Goal: Task Accomplishment & Management: Manage account settings

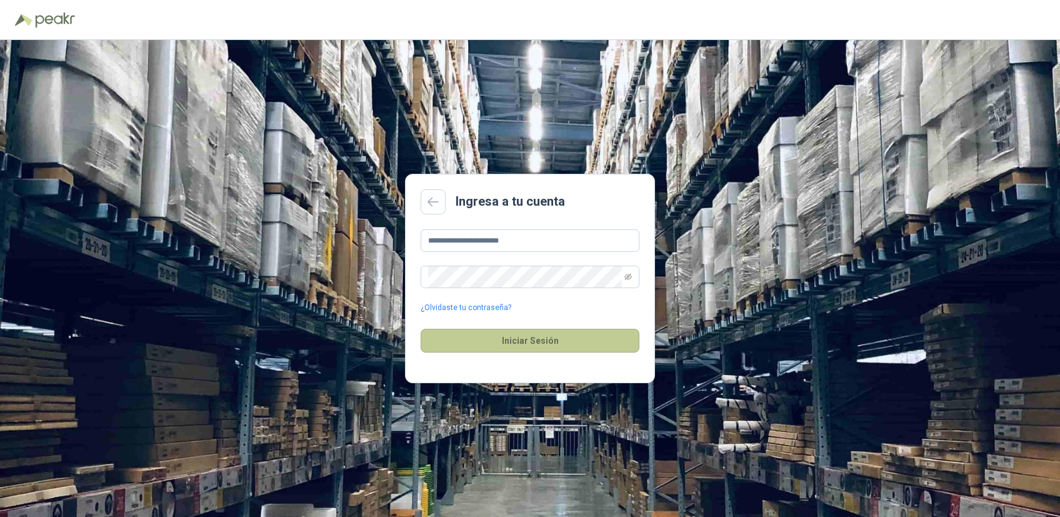
click at [515, 336] on button "Iniciar Sesión" at bounding box center [530, 341] width 219 height 24
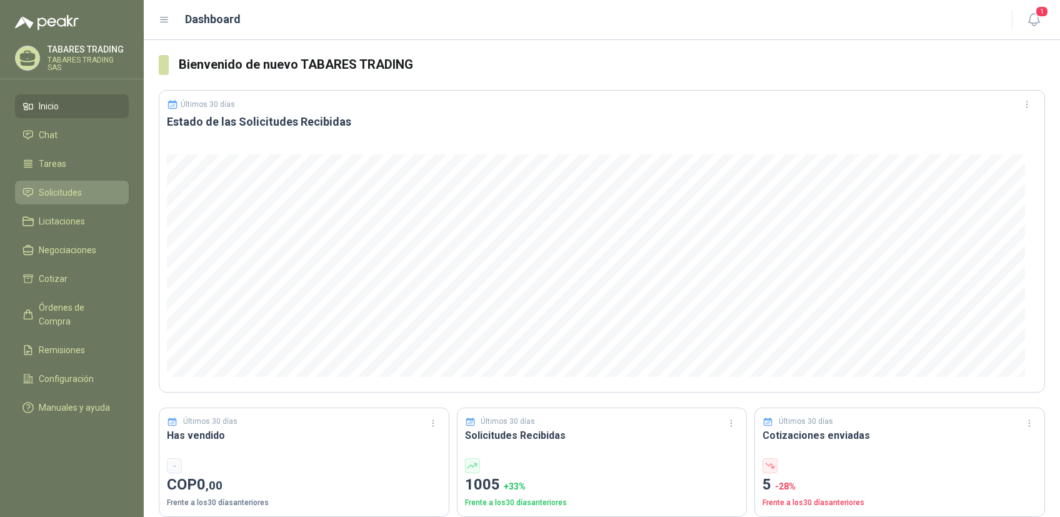
click at [59, 192] on span "Solicitudes" at bounding box center [60, 193] width 43 height 14
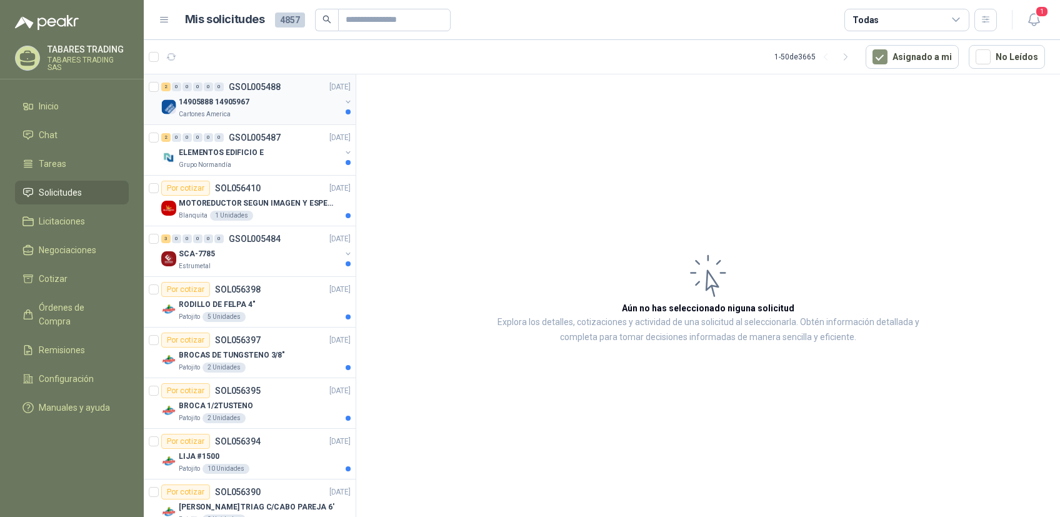
click at [204, 101] on p "14905888 14905967" at bounding box center [214, 102] width 71 height 12
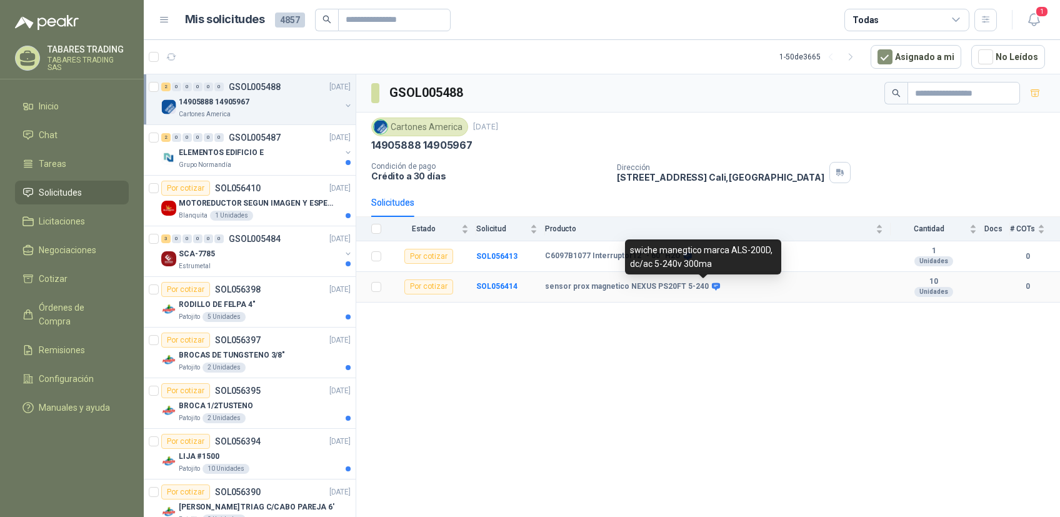
click at [712, 287] on icon at bounding box center [716, 286] width 8 height 7
click at [712, 286] on icon at bounding box center [716, 286] width 8 height 7
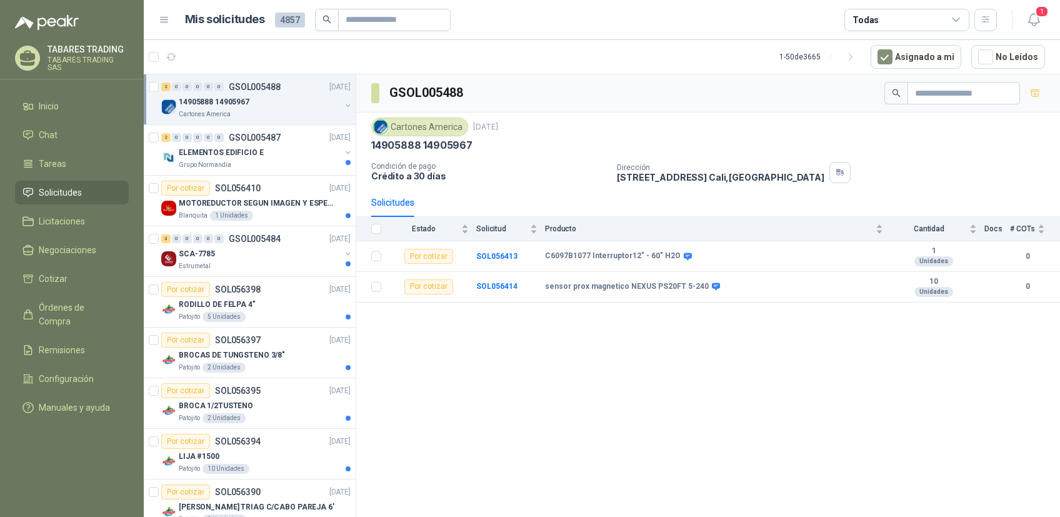
click at [81, 59] on div "TABARES TRADING TABARES TRADING SAS" at bounding box center [87, 58] width 81 height 26
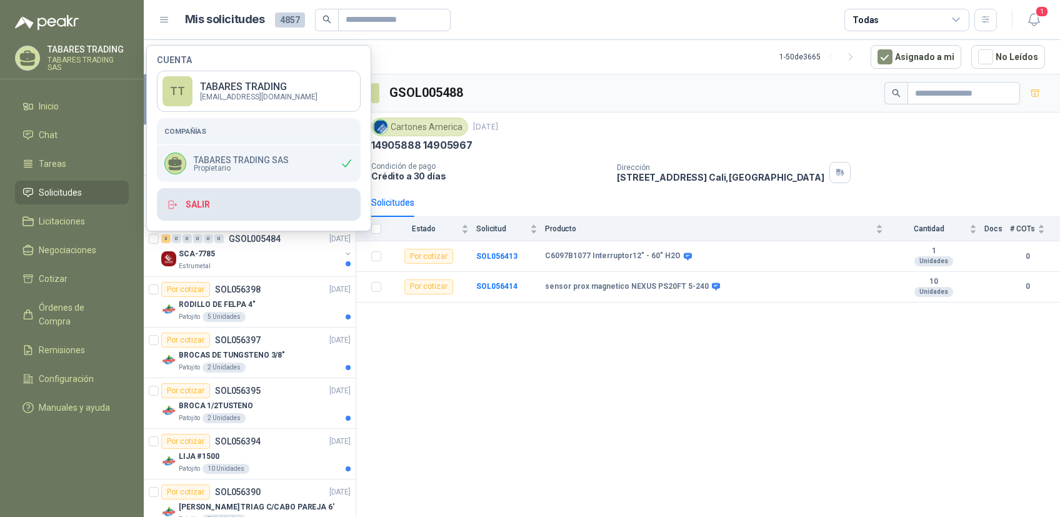
click at [196, 203] on button "Salir" at bounding box center [259, 204] width 204 height 32
